Goal: Go to known website: Access a specific website the user already knows

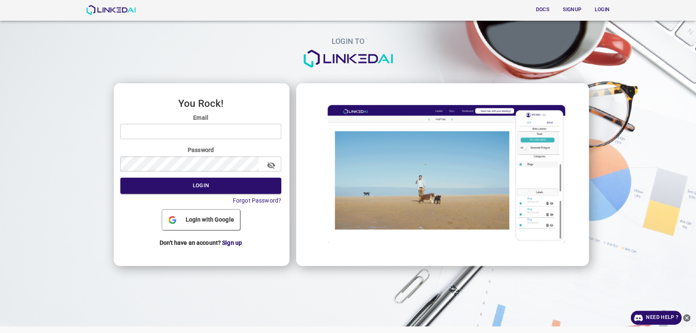
click at [194, 223] on span "Login with Google" at bounding box center [209, 219] width 55 height 9
